Goal: Task Accomplishment & Management: Complete application form

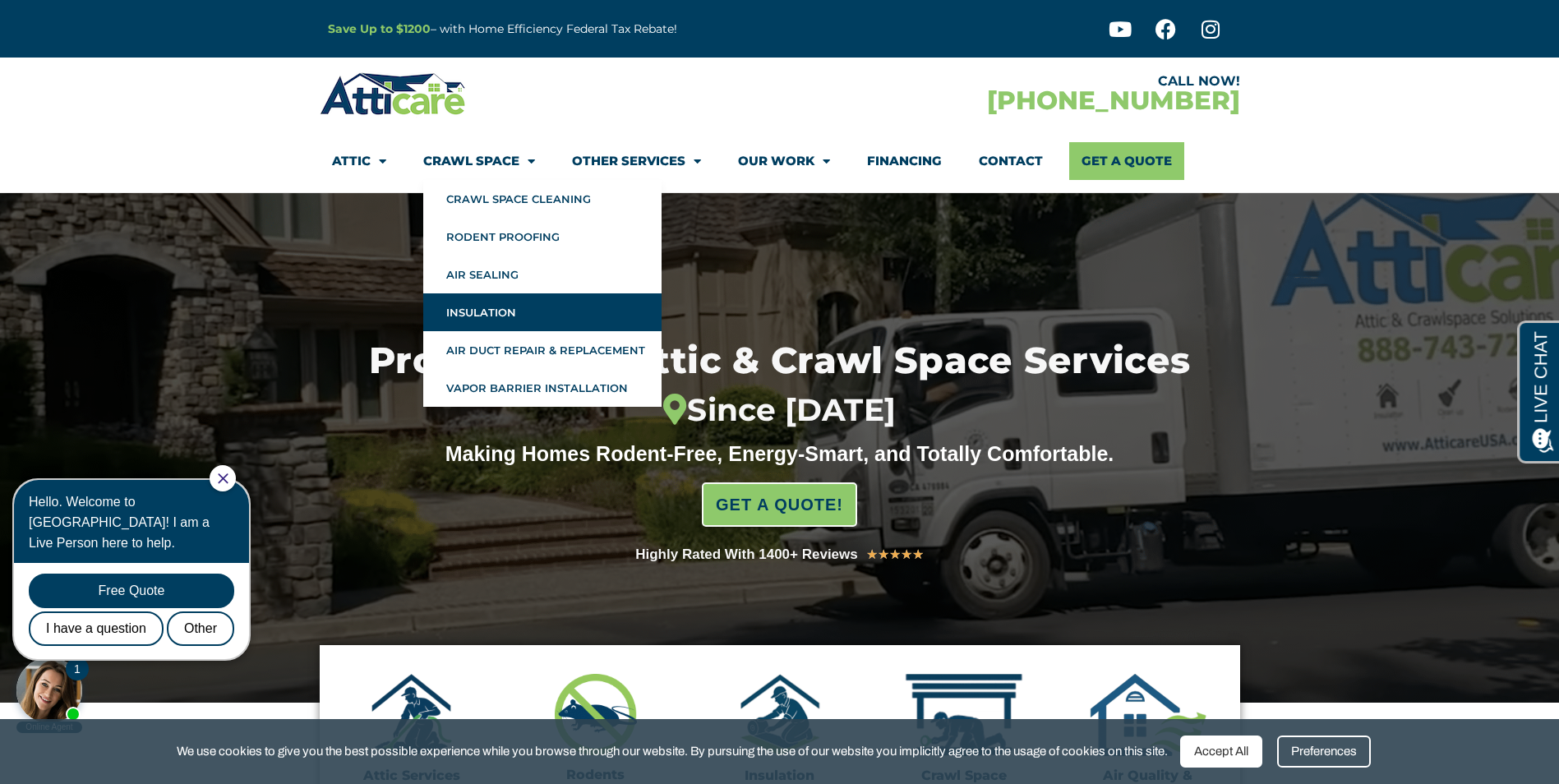
click at [518, 307] on link "Insulation" at bounding box center [542, 312] width 238 height 38
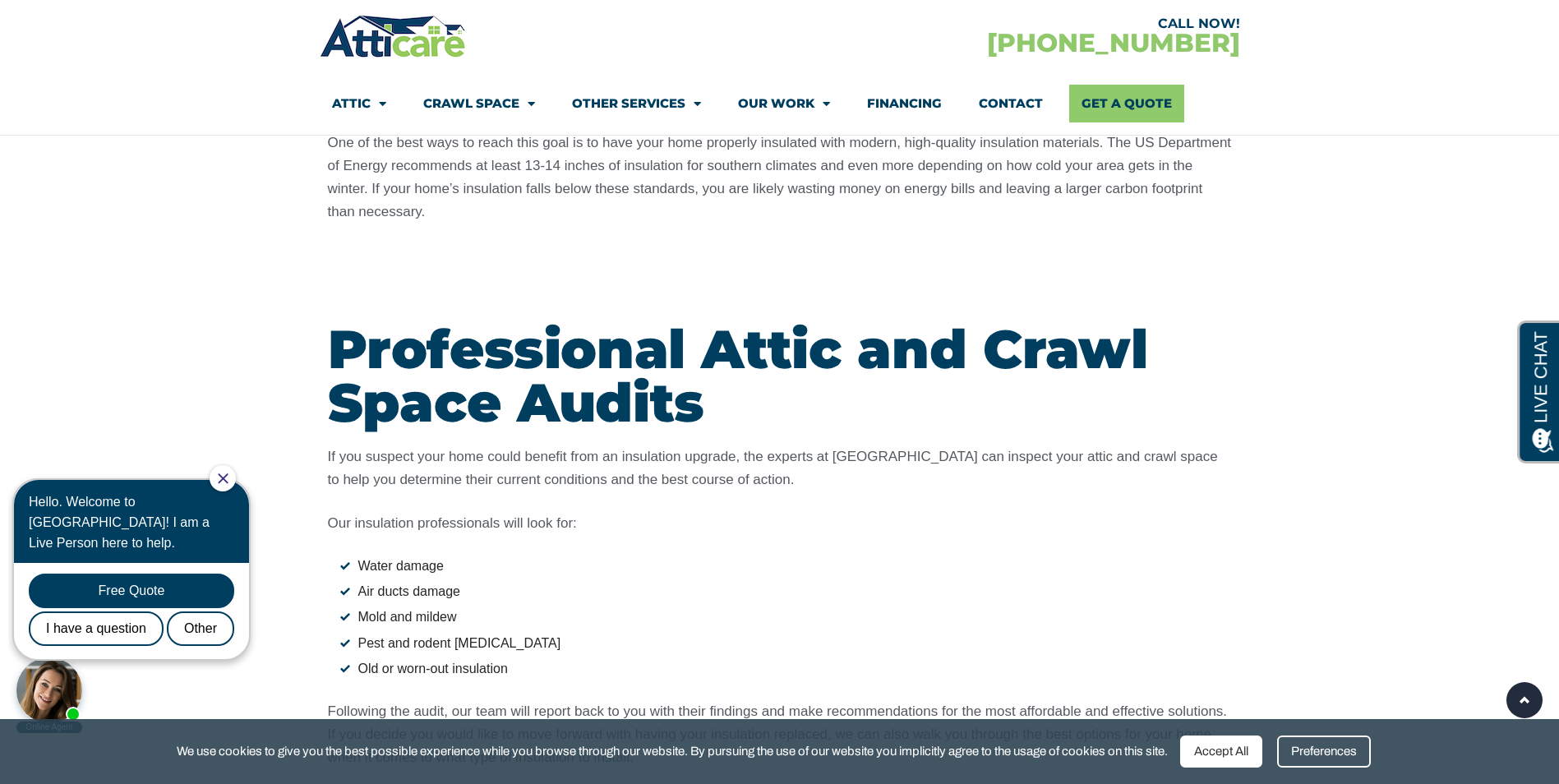
scroll to position [1971, 0]
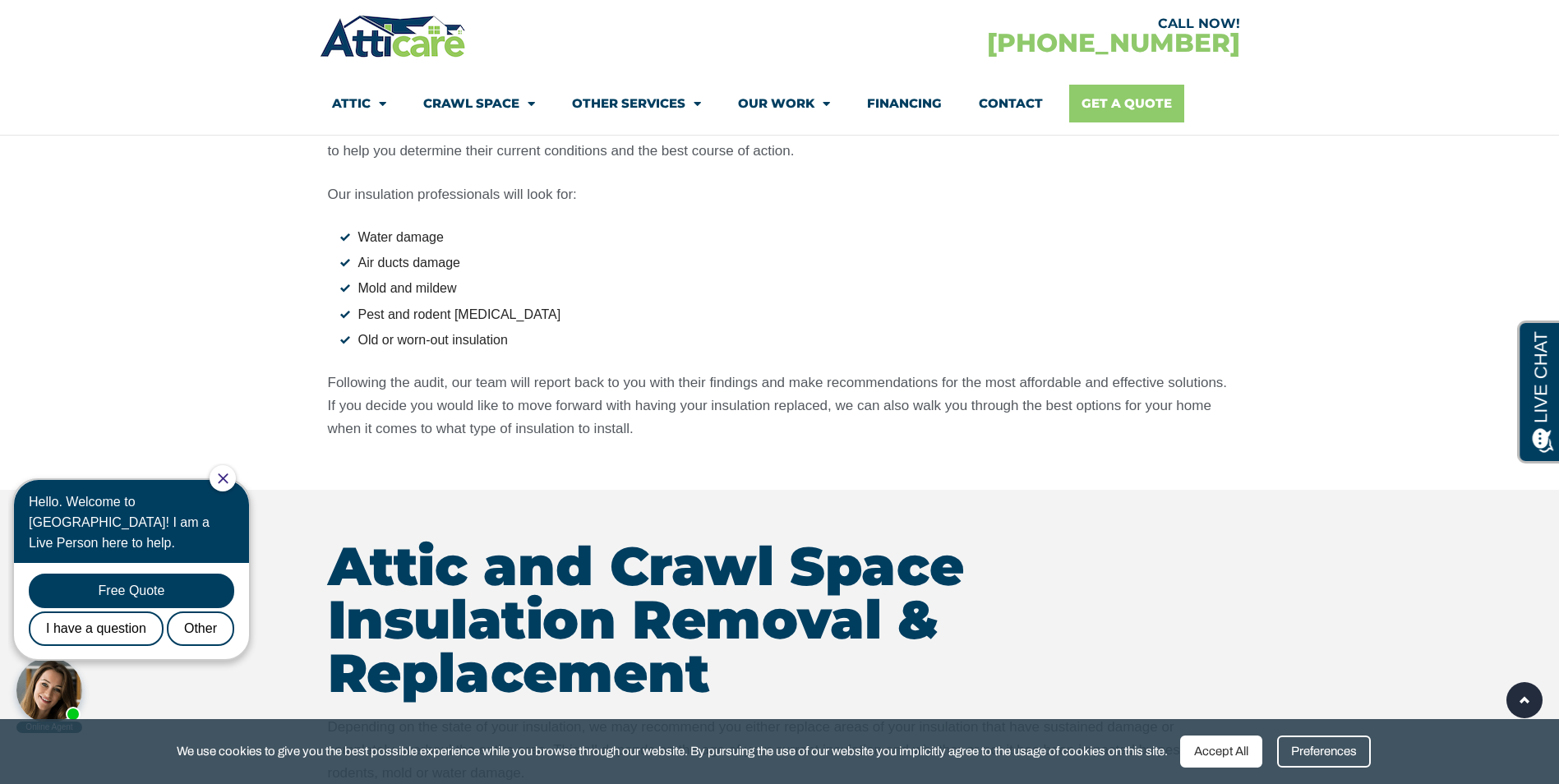
click at [1137, 100] on link "Get A Quote" at bounding box center [1126, 104] width 115 height 38
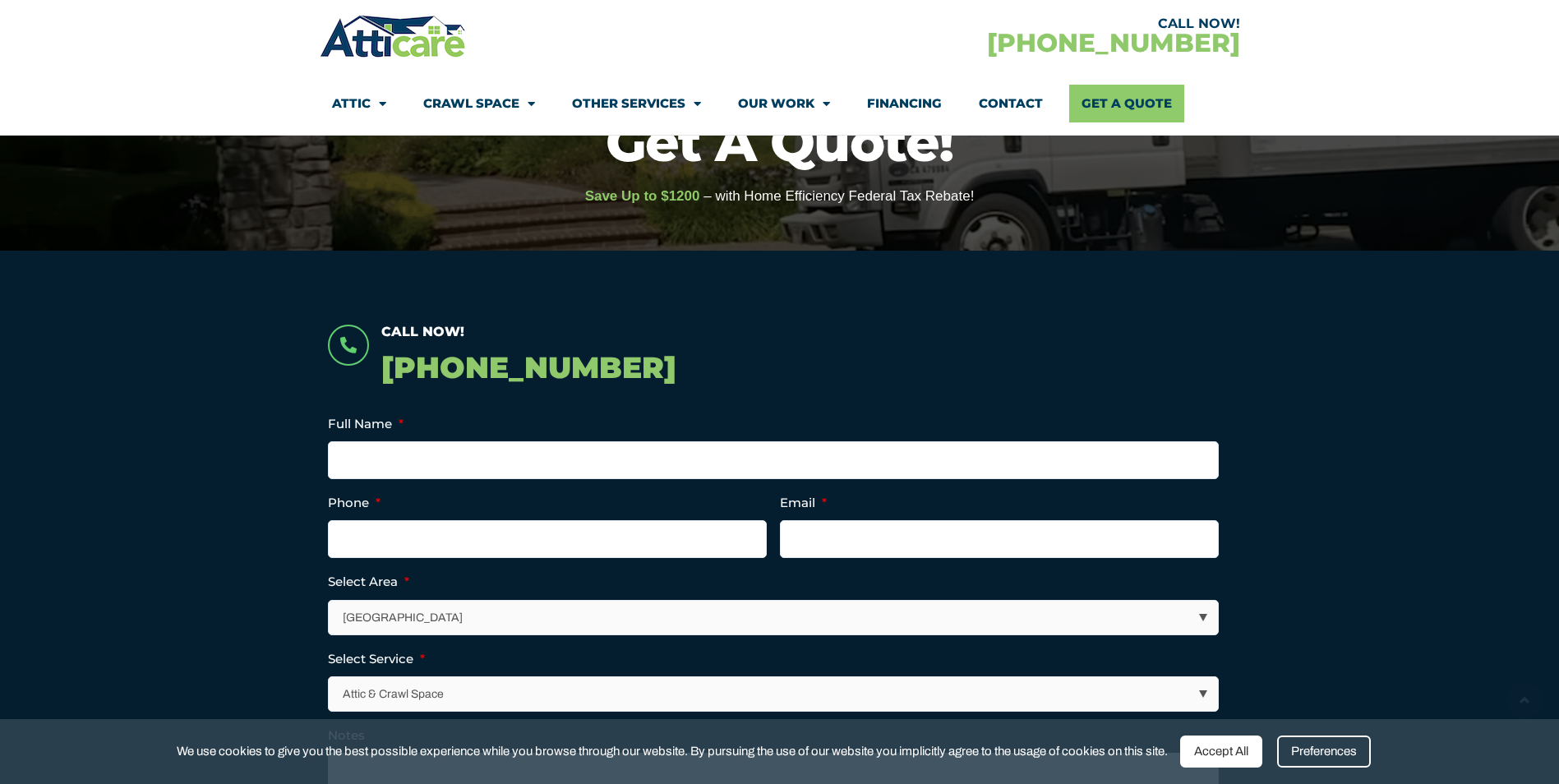
scroll to position [411, 0]
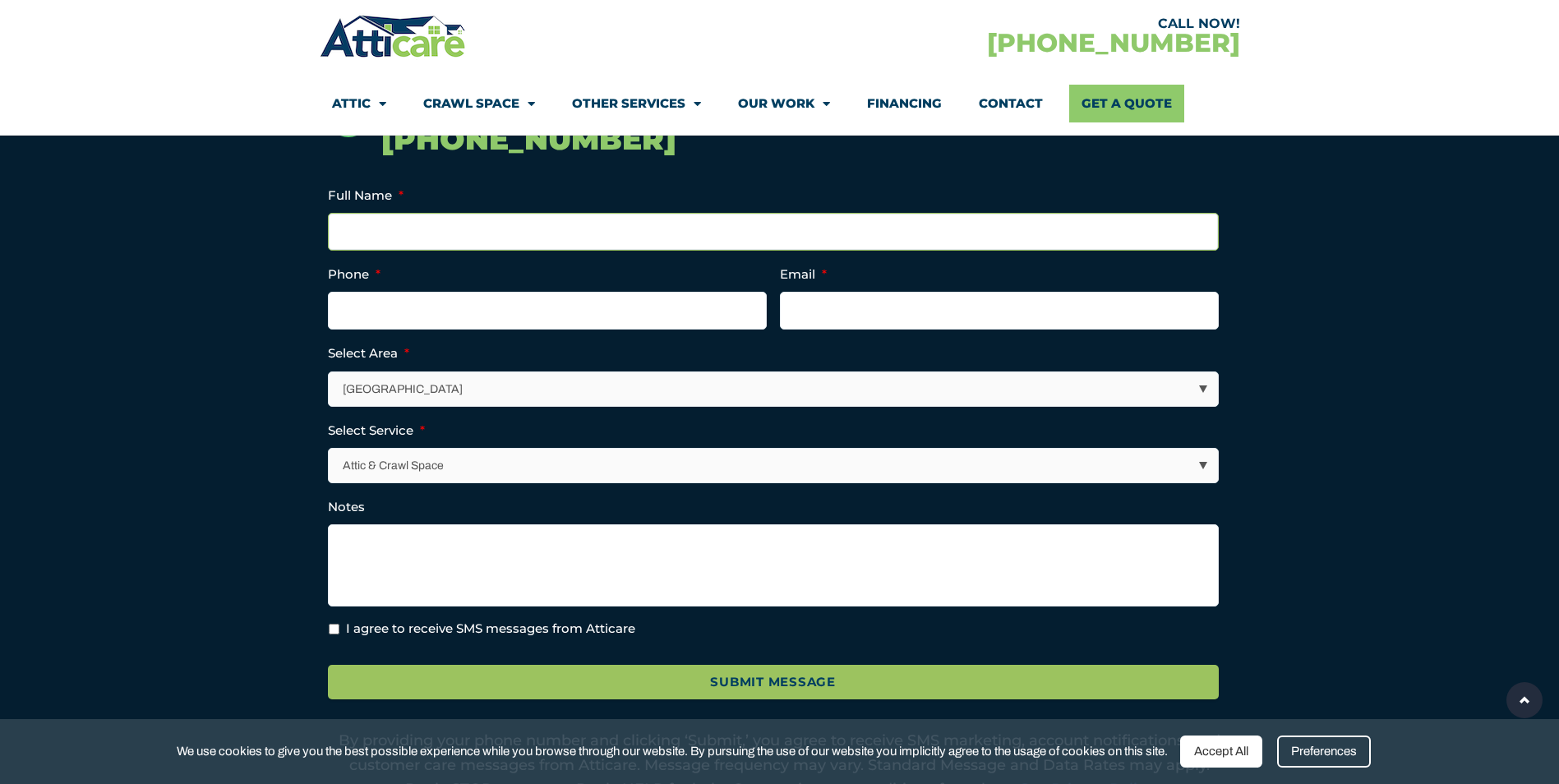
click at [534, 235] on input "Full Name *" at bounding box center [773, 231] width 891 height 38
type input "gordon wu"
type input "(510) 915-4158"
type input "wuballin@gmail.com"
click at [414, 357] on li "Select Area * Los Angeles Area San Francisco Bay Area New Jersey / New York Are…" at bounding box center [780, 374] width 904 height 63
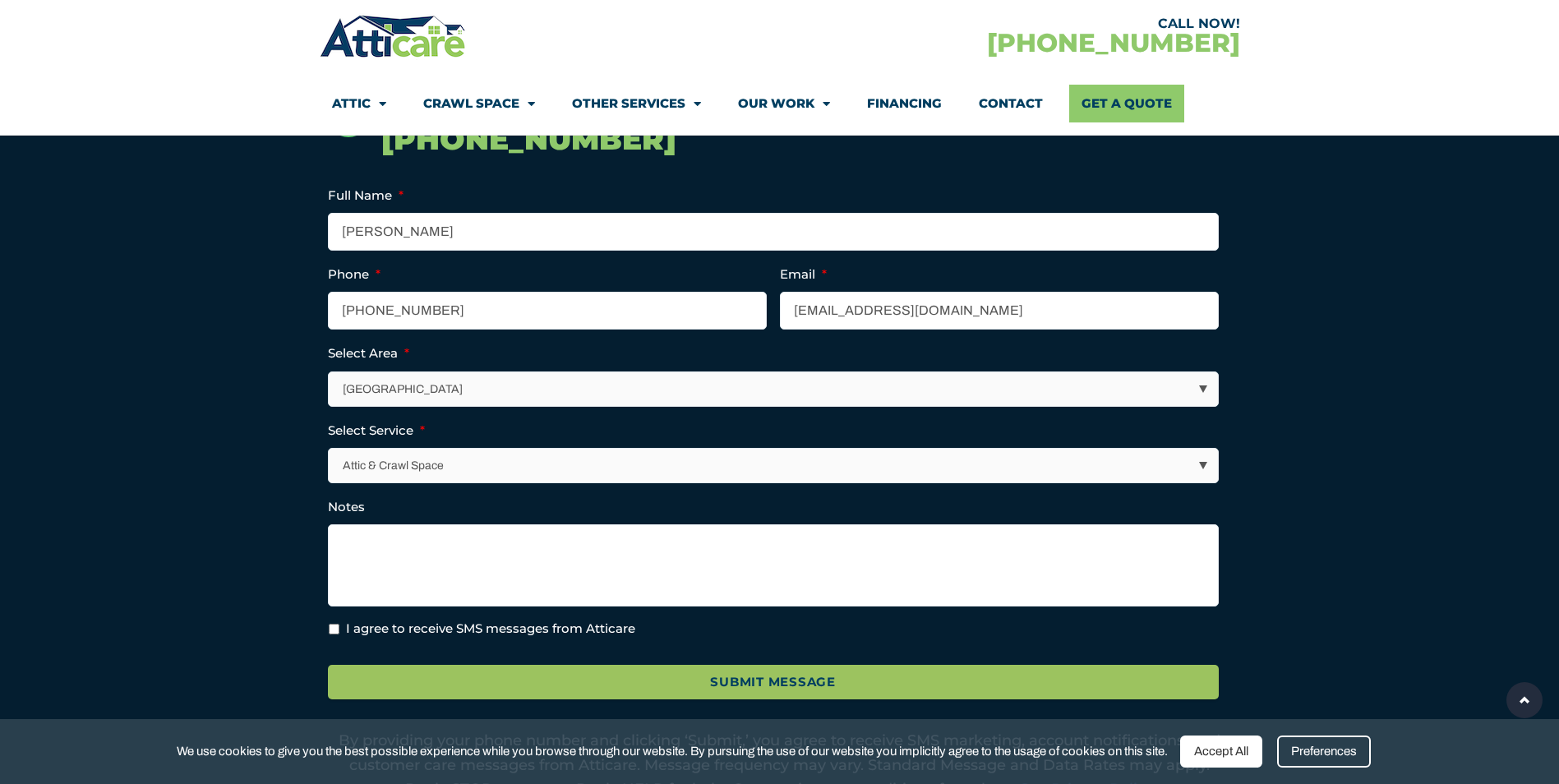
click at [418, 394] on select "Los Angeles Area San Francisco Bay Area New Jersey / New York Area Other Areas" at bounding box center [774, 389] width 889 height 34
select select "[GEOGRAPHIC_DATA]"
click at [330, 373] on select "Los Angeles Area San Francisco Bay Area New Jersey / New York Area Other Areas" at bounding box center [774, 389] width 889 height 34
click at [416, 468] on select "Attic & Crawl Space Insulation Roofing Solar Energy Other Services" at bounding box center [774, 465] width 889 height 34
click at [330, 449] on select "Attic & Crawl Space Insulation Roofing Solar Energy Other Services" at bounding box center [774, 465] width 889 height 34
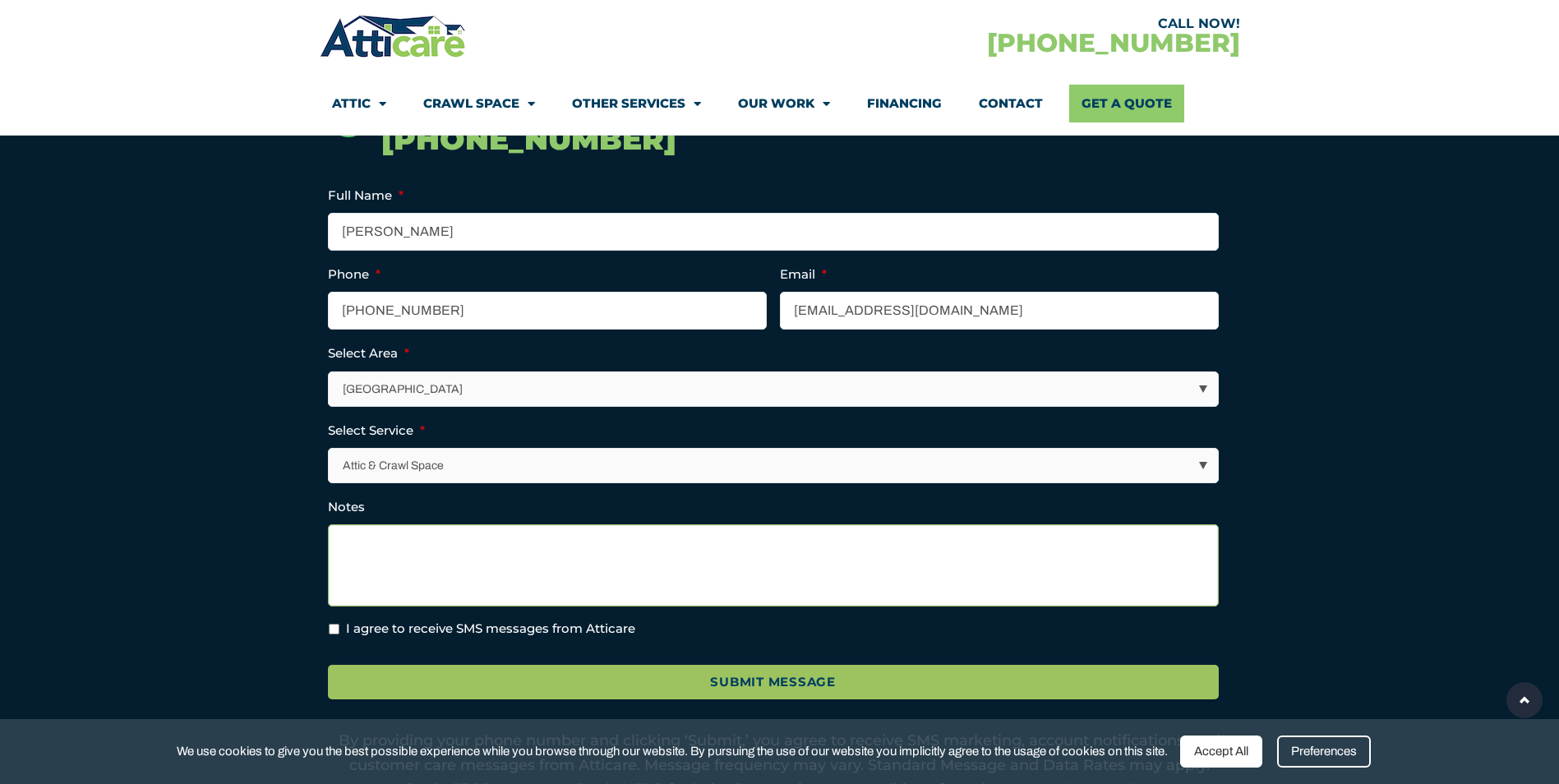
click at [428, 547] on textarea "Notes" at bounding box center [773, 565] width 891 height 82
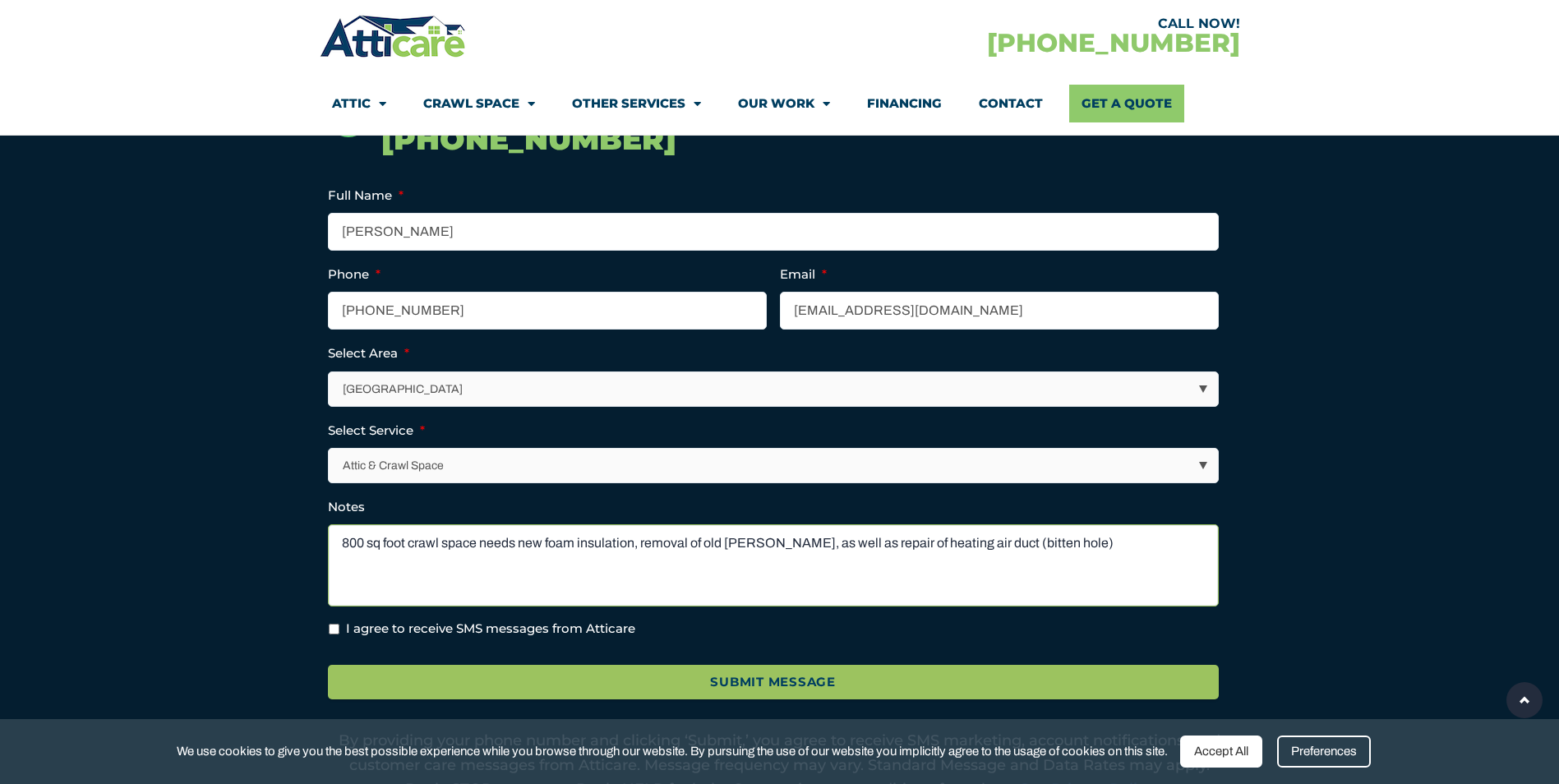
type textarea "800 sq foot crawl space needs new foam insulation, removal of old batts, as wel…"
click at [584, 631] on label "I agree to receive SMS messages from Atticare" at bounding box center [491, 629] width 290 height 19
click at [340, 631] on input "I agree to receive SMS messages from Atticare" at bounding box center [334, 629] width 11 height 11
checkbox input "true"
